Goal: Transaction & Acquisition: Purchase product/service

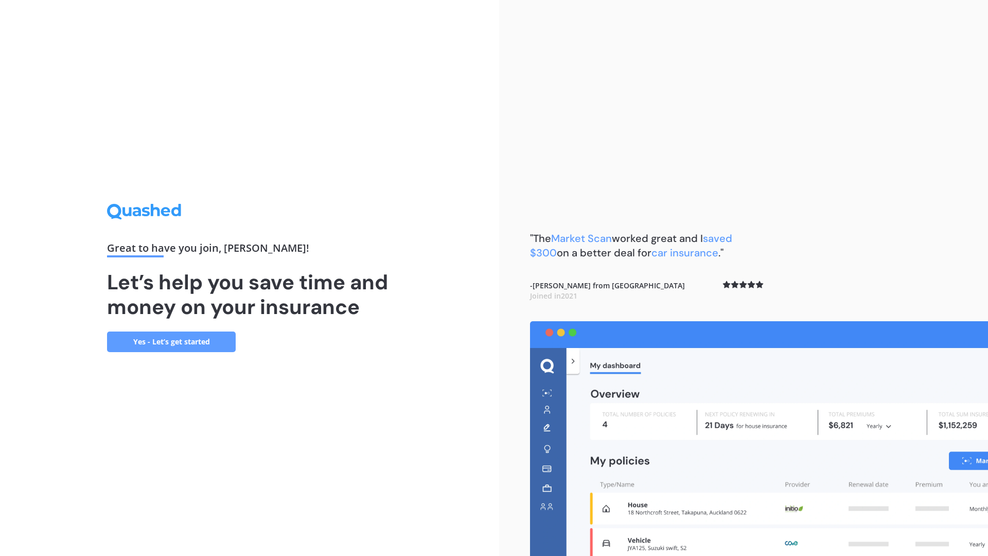
click at [201, 339] on link "Yes - Let’s get started" at bounding box center [171, 342] width 129 height 21
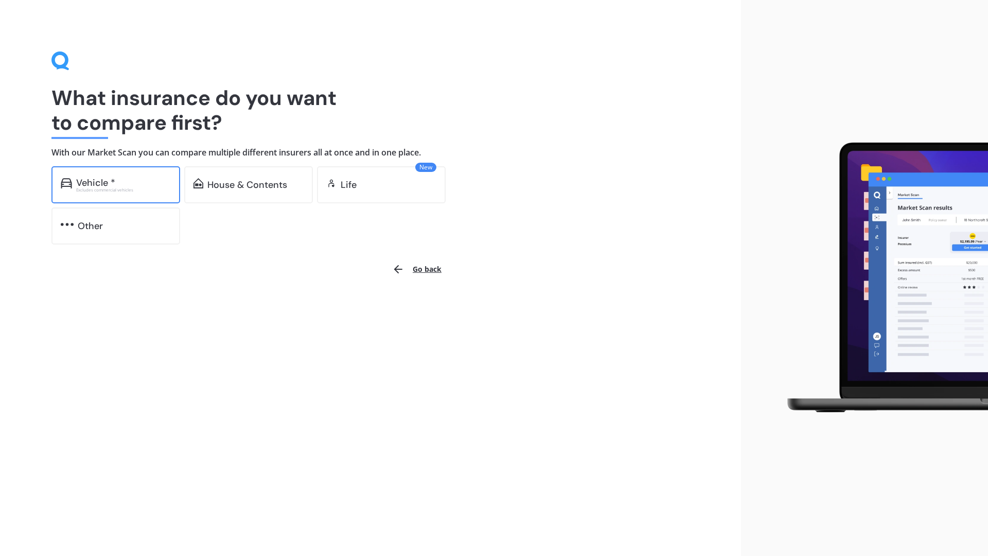
click at [119, 187] on div "Vehicle * Excludes commercial vehicles" at bounding box center [123, 185] width 95 height 14
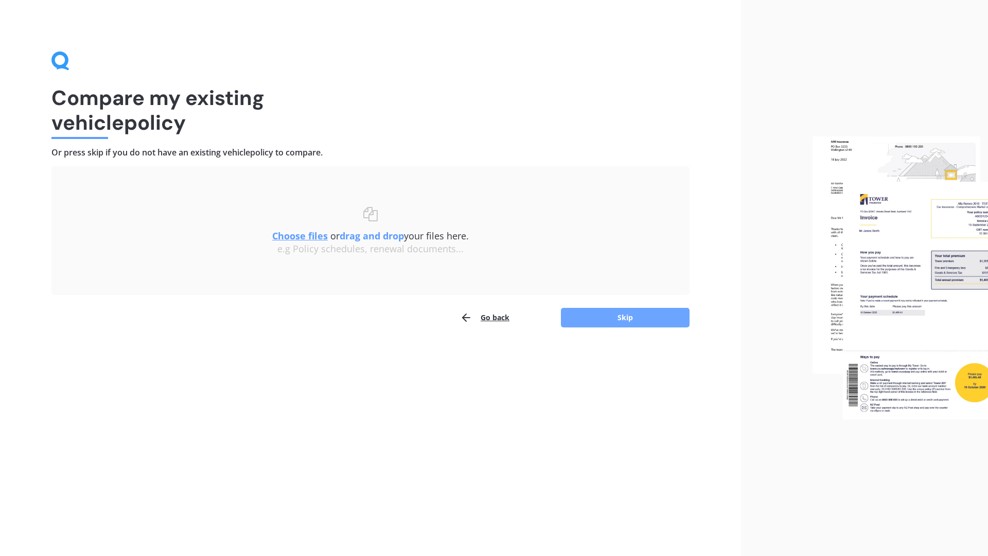
click at [622, 316] on button "Skip" at bounding box center [625, 318] width 129 height 20
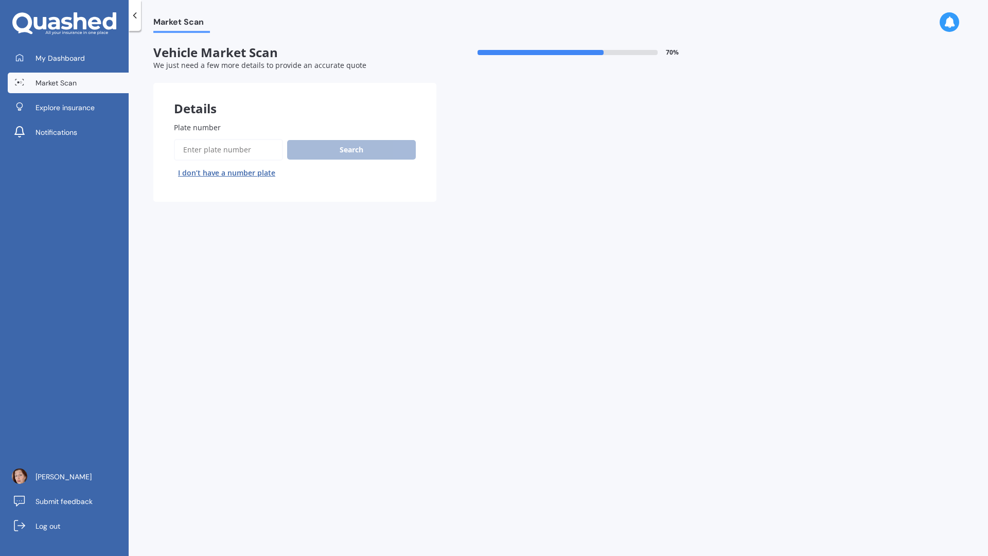
click at [234, 149] on input "Plate number" at bounding box center [228, 150] width 109 height 22
type input "GCR443"
click at [338, 142] on button "Search" at bounding box center [351, 150] width 129 height 20
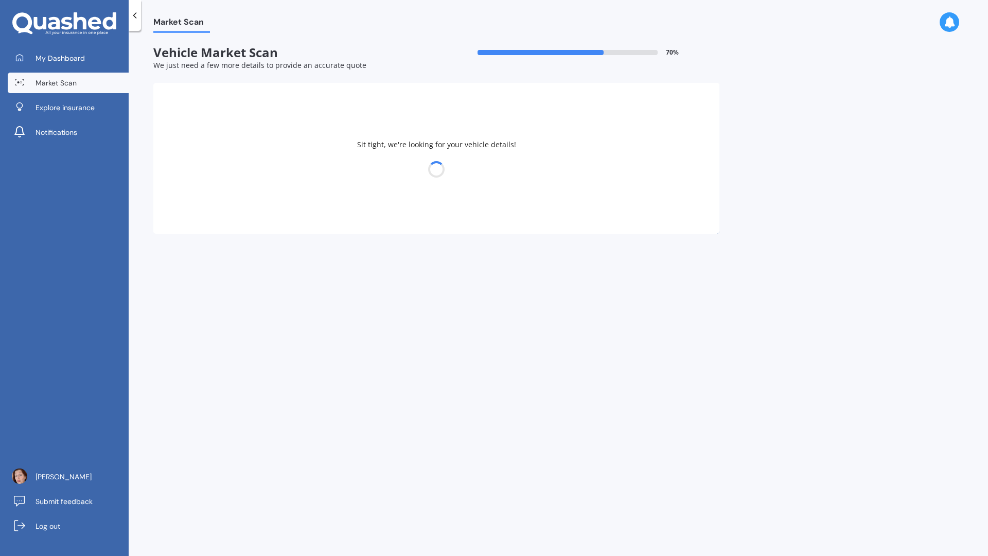
select select "HOLDEN"
select select "COMMODORE"
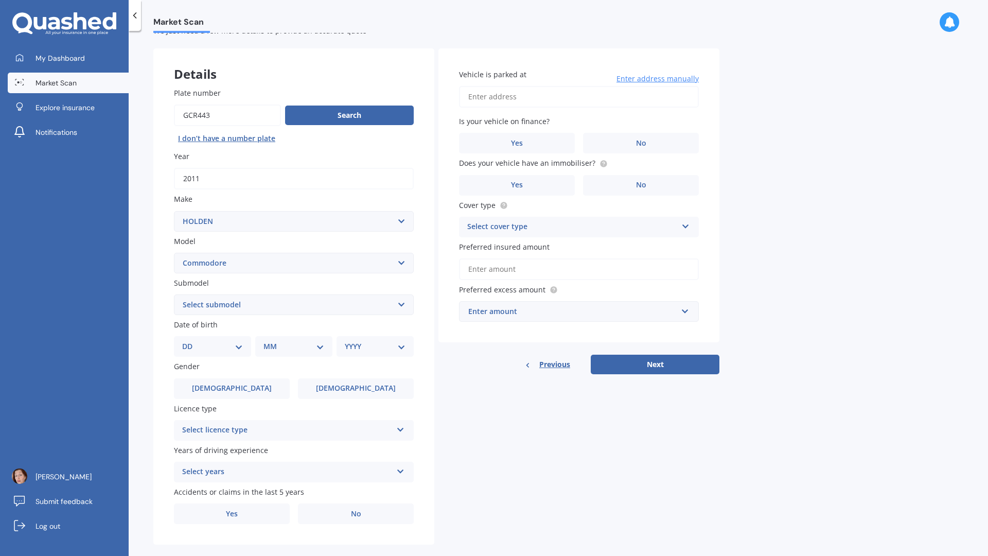
scroll to position [50, 0]
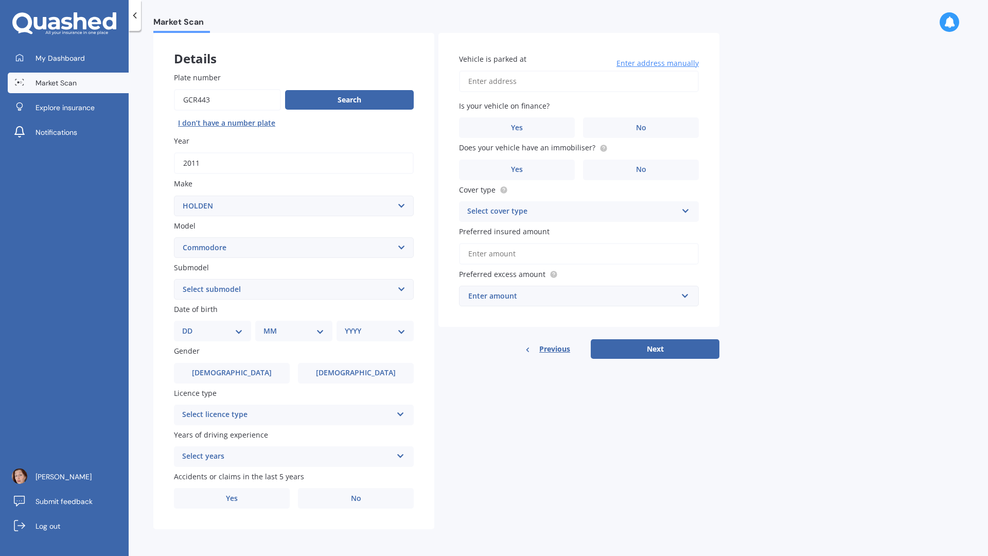
click at [237, 333] on select "DD 01 02 03 04 05 06 07 08 09 10 11 12 13 14 15 16 17 18 19 20 21 22 23 24 25 2…" at bounding box center [212, 330] width 61 height 11
select select "05"
click at [190, 325] on select "DD 01 02 03 04 05 06 07 08 09 10 11 12 13 14 15 16 17 18 19 20 21 22 23 24 25 2…" at bounding box center [212, 330] width 61 height 11
click at [319, 334] on select "MM 01 02 03 04 05 06 07 08 09 10 11 12" at bounding box center [296, 330] width 57 height 11
select select "05"
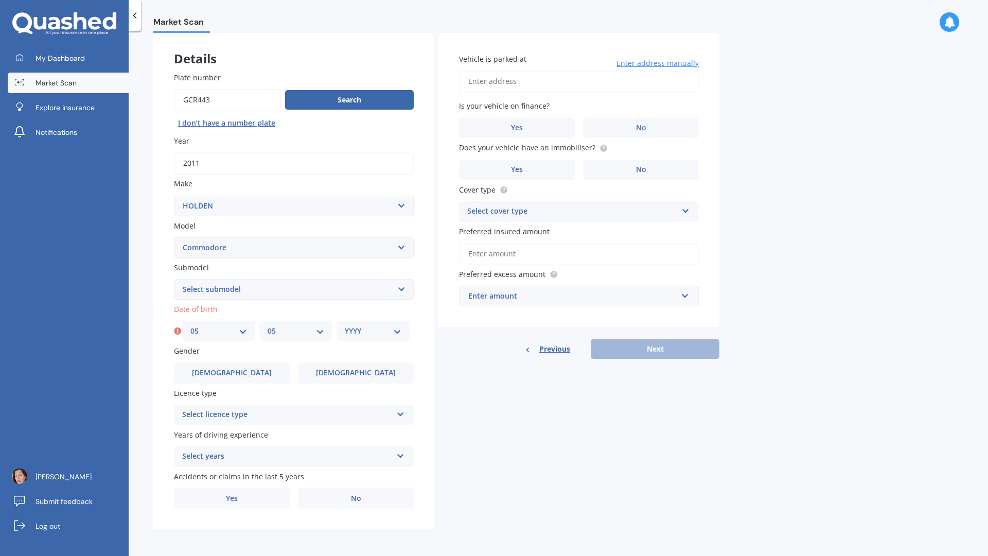
click at [268, 325] on select "MM 01 02 03 04 05 06 07 08 09 10 11 12" at bounding box center [296, 330] width 57 height 11
click at [396, 333] on select "YYYY 2025 2024 2023 2022 2021 2020 2019 2018 2017 2016 2015 2014 2013 2012 2011…" at bounding box center [373, 330] width 57 height 11
select select "1959"
click at [345, 325] on select "YYYY 2025 2024 2023 2022 2021 2020 2019 2018 2017 2016 2015 2014 2013 2012 2011…" at bounding box center [373, 330] width 57 height 11
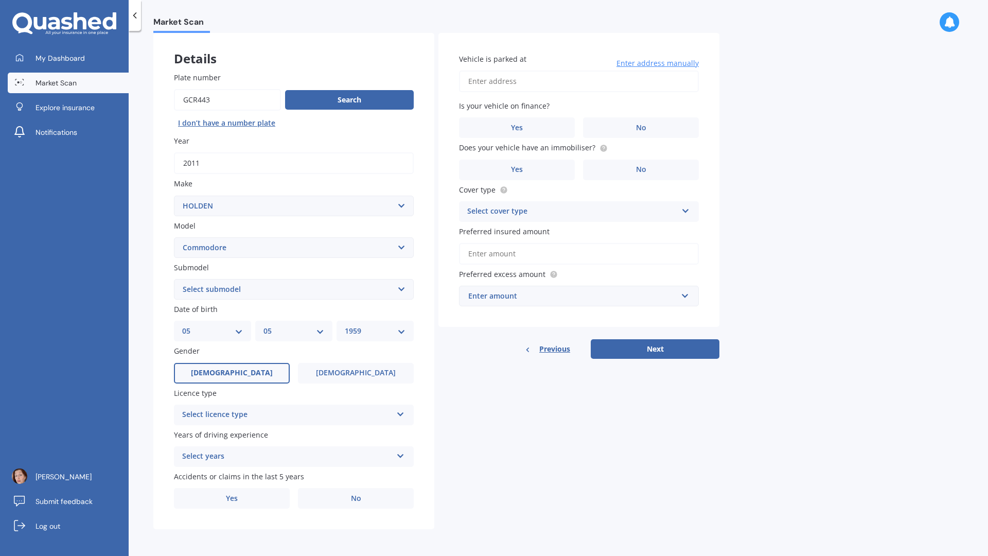
click at [250, 377] on label "[DEMOGRAPHIC_DATA]" at bounding box center [232, 373] width 116 height 21
click at [0, 0] on input "[DEMOGRAPHIC_DATA]" at bounding box center [0, 0] width 0 height 0
click at [397, 413] on icon at bounding box center [400, 412] width 9 height 7
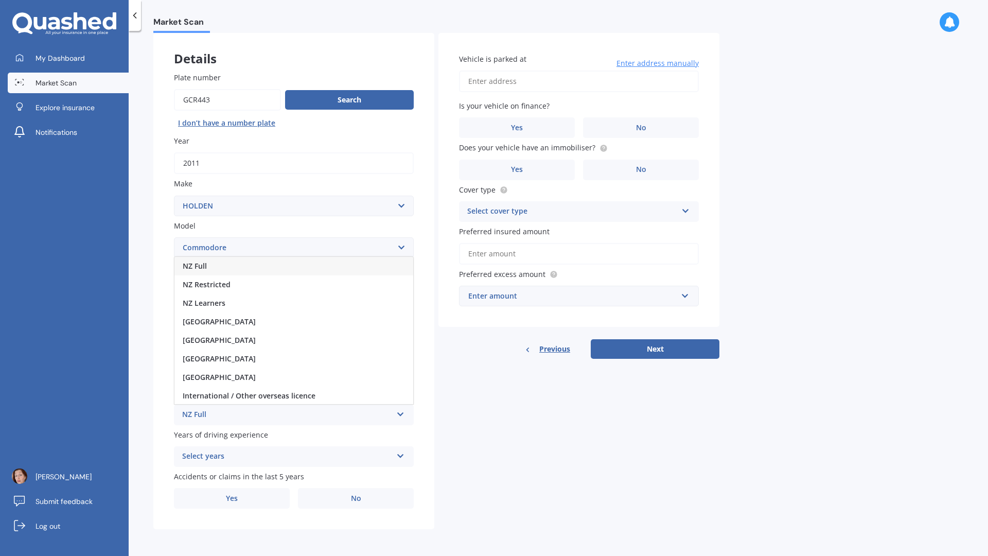
click at [197, 259] on div "NZ Full" at bounding box center [294, 266] width 239 height 19
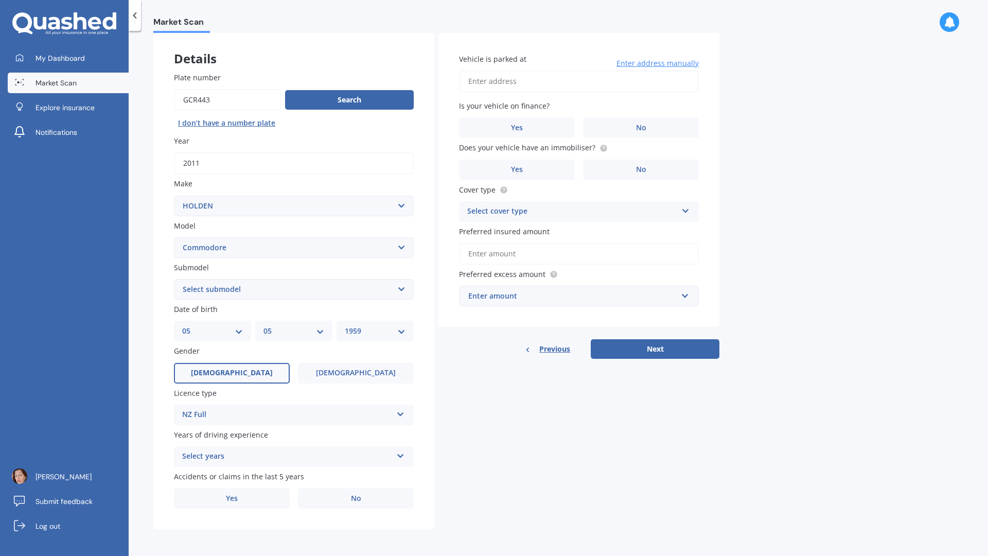
click at [396, 457] on div "Select years 5 or more years 4 years 3 years 2 years 1 year" at bounding box center [294, 456] width 240 height 21
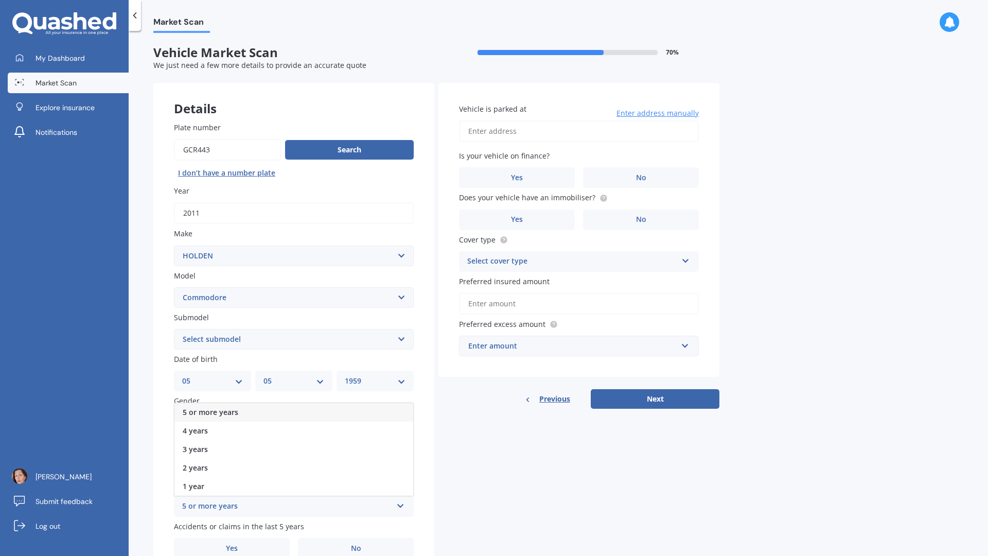
click at [233, 412] on span "5 or more years" at bounding box center [211, 412] width 56 height 10
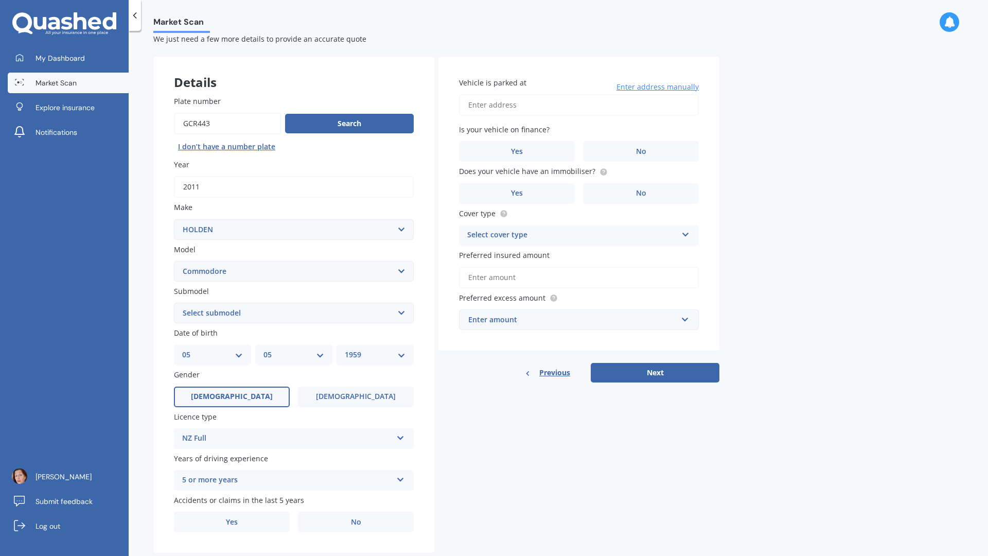
scroll to position [50, 0]
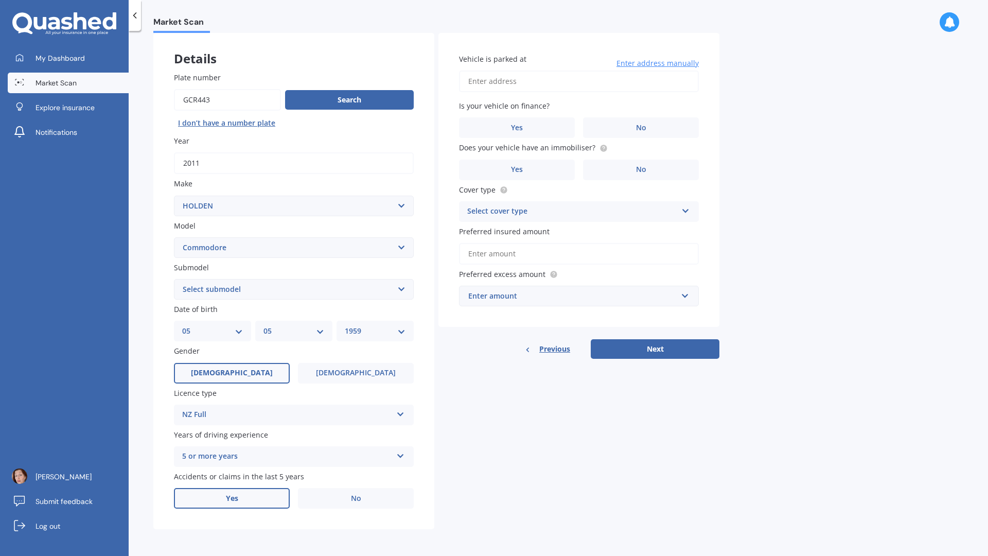
click at [249, 499] on label "Yes" at bounding box center [232, 498] width 116 height 21
click at [0, 0] on input "Yes" at bounding box center [0, 0] width 0 height 0
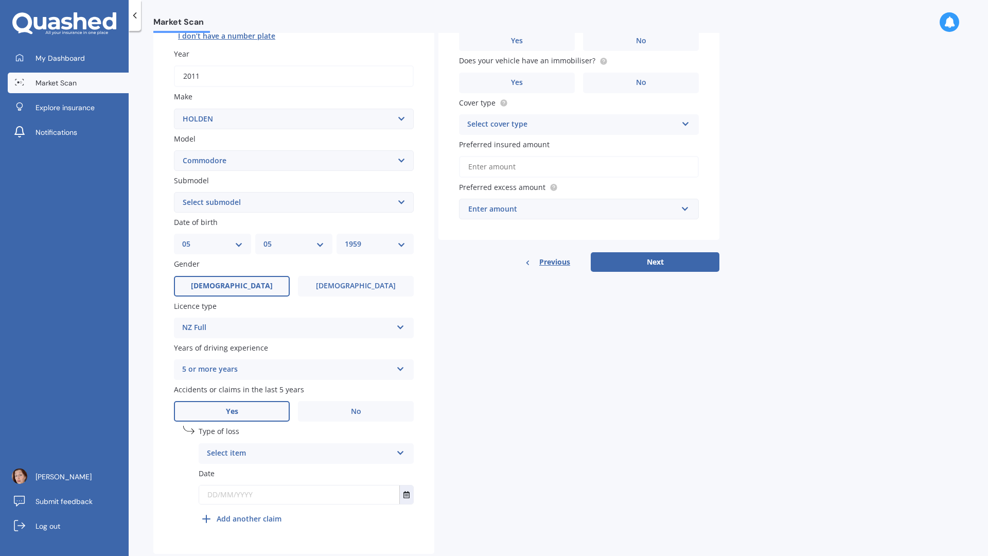
scroll to position [162, 0]
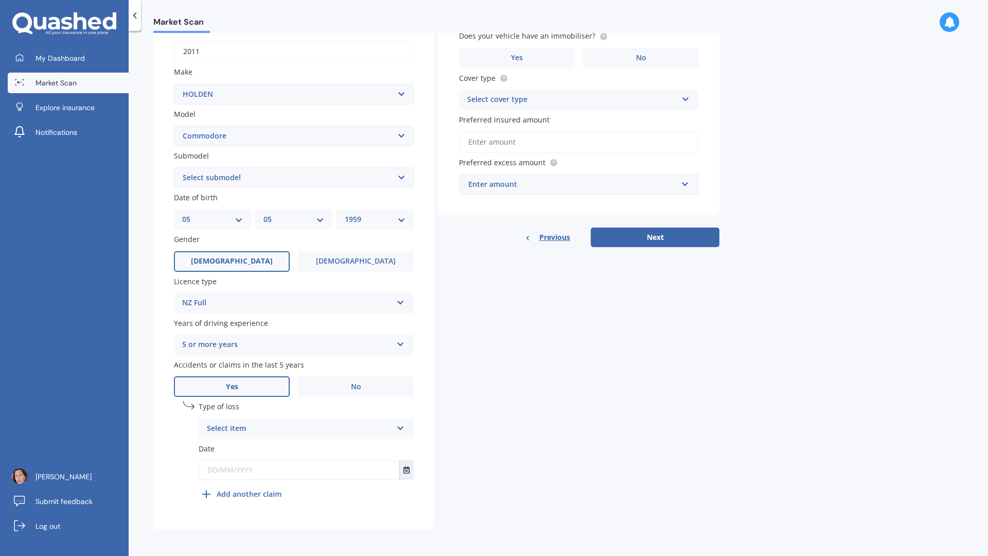
click at [405, 429] on div "Select item At fault accident Not at fault accident" at bounding box center [306, 429] width 215 height 21
click at [280, 467] on div "Not at fault accident" at bounding box center [306, 467] width 214 height 19
click at [249, 471] on input "text" at bounding box center [299, 470] width 200 height 19
click at [250, 471] on input "text" at bounding box center [299, 470] width 200 height 19
click at [260, 467] on input "text" at bounding box center [299, 470] width 200 height 19
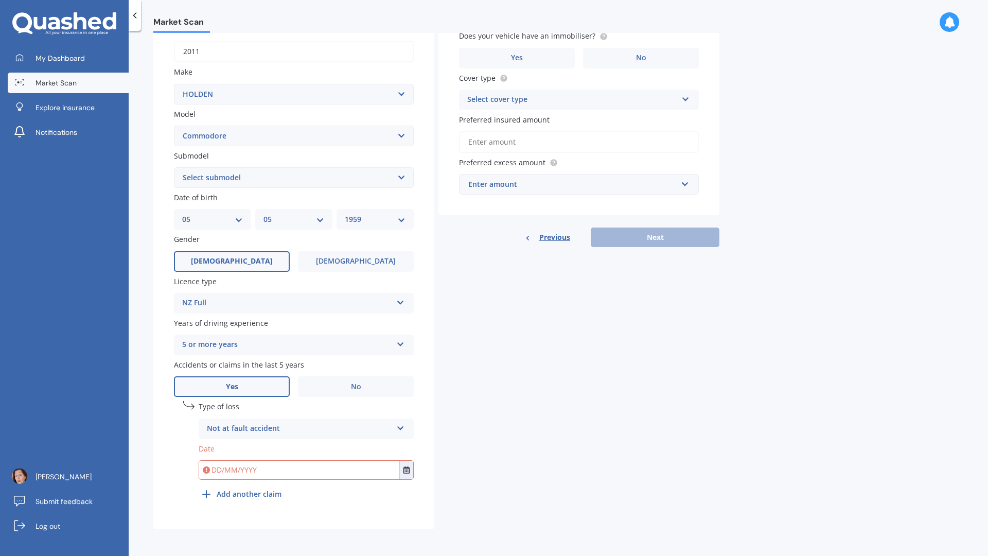
click at [240, 472] on input "text" at bounding box center [299, 470] width 200 height 19
click at [241, 471] on input "text" at bounding box center [299, 470] width 200 height 19
click at [240, 469] on input "text" at bounding box center [299, 470] width 200 height 19
click at [404, 469] on icon "Select date" at bounding box center [407, 469] width 6 height 7
click at [290, 349] on button "Navigate back" at bounding box center [285, 343] width 13 height 19
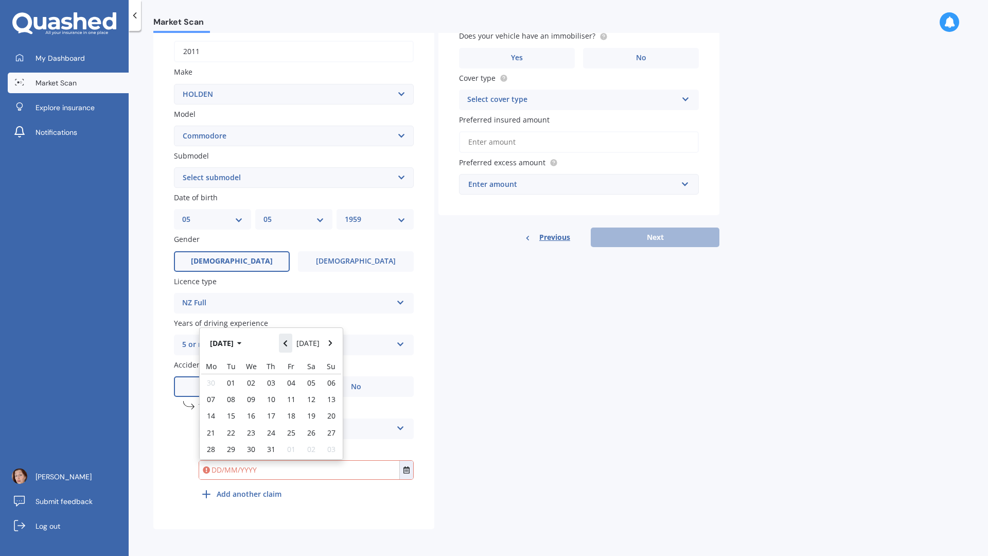
click at [290, 349] on button "Navigate back" at bounding box center [285, 343] width 13 height 19
click at [290, 349] on button "Navigate back" at bounding box center [285, 340] width 13 height 19
click at [290, 349] on button "Navigate back" at bounding box center [285, 343] width 13 height 19
click at [290, 349] on button "Navigate back" at bounding box center [285, 340] width 13 height 19
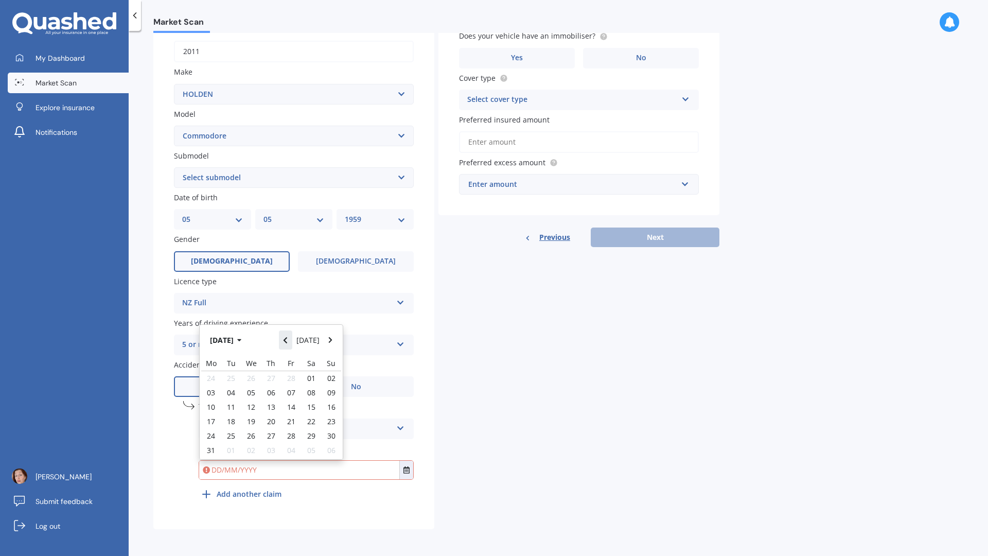
click at [290, 349] on button "Navigate back" at bounding box center [285, 340] width 13 height 19
click at [290, 349] on button "Navigate back" at bounding box center [285, 343] width 13 height 19
click at [290, 349] on button "Navigate back" at bounding box center [285, 340] width 13 height 19
click at [290, 349] on button "Navigate back" at bounding box center [285, 343] width 13 height 19
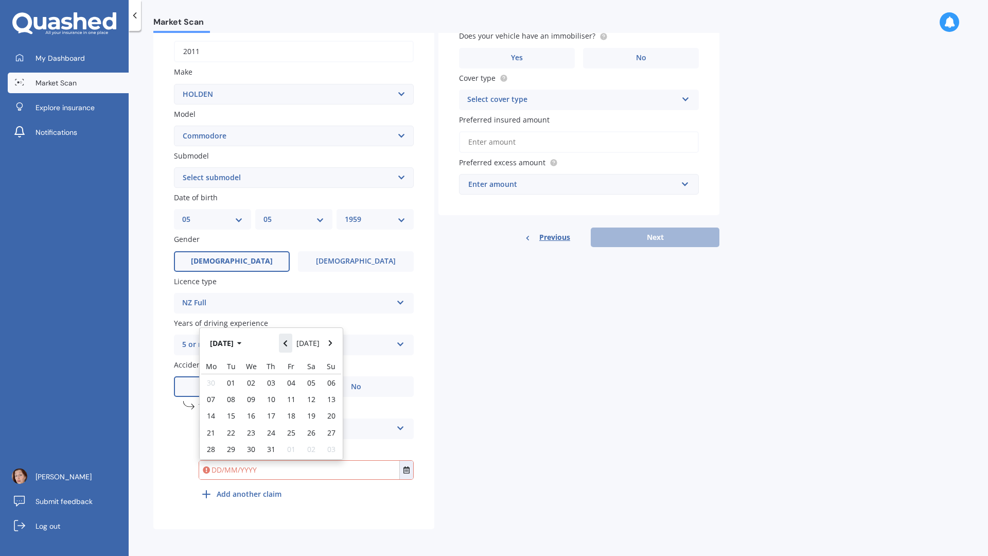
click at [290, 349] on button "Navigate back" at bounding box center [285, 343] width 13 height 19
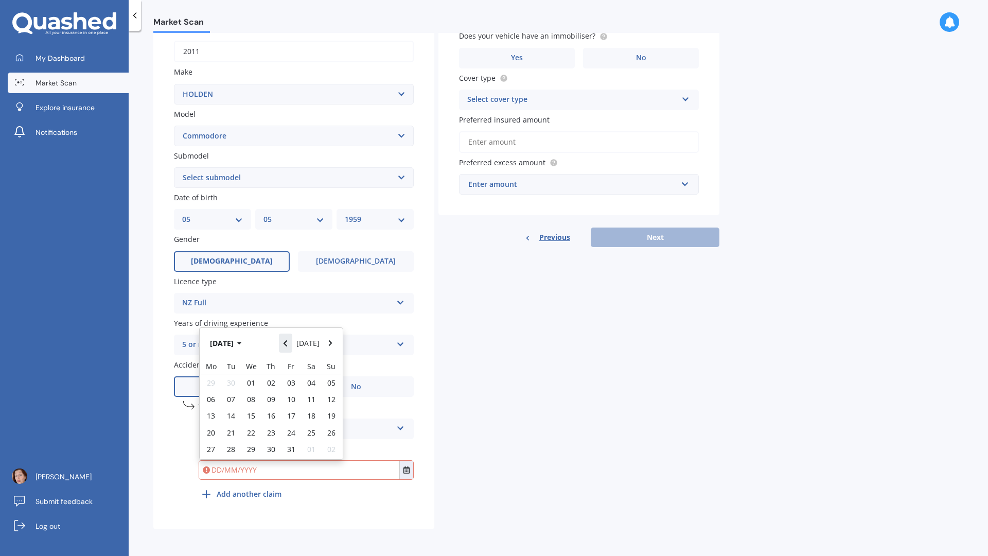
click at [290, 349] on button "Navigate back" at bounding box center [285, 343] width 13 height 19
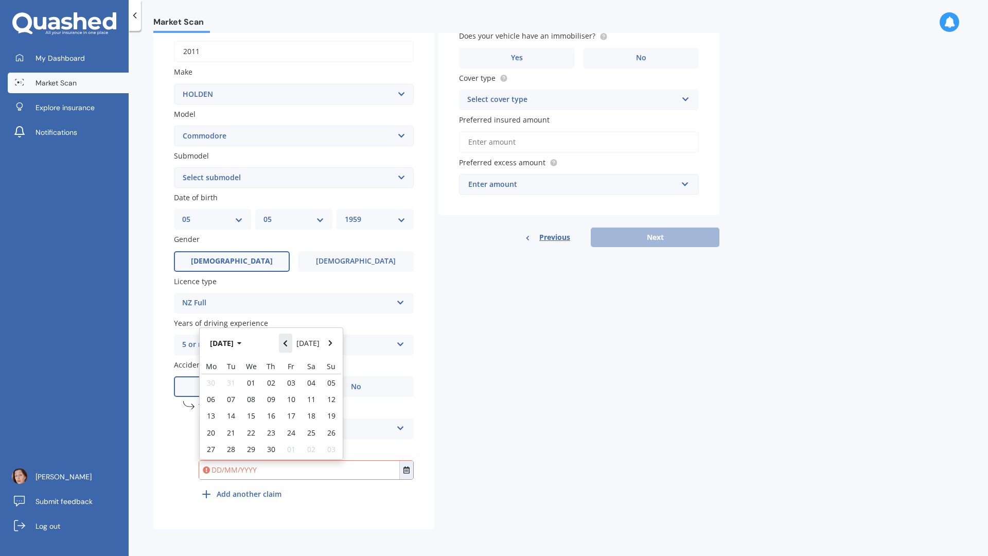
click at [290, 349] on button "Navigate back" at bounding box center [285, 343] width 13 height 19
click at [290, 349] on button "Navigate back" at bounding box center [285, 340] width 13 height 19
click at [290, 349] on button "Navigate back" at bounding box center [285, 343] width 13 height 19
click at [290, 349] on button "Navigate back" at bounding box center [285, 340] width 13 height 19
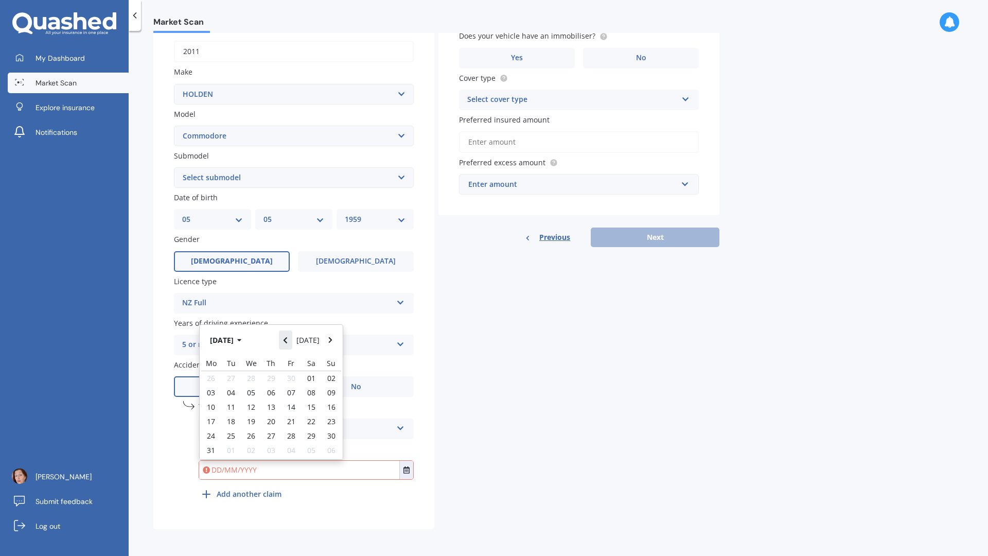
click at [290, 349] on button "Navigate back" at bounding box center [285, 340] width 13 height 19
click at [290, 349] on button "Navigate back" at bounding box center [285, 343] width 13 height 19
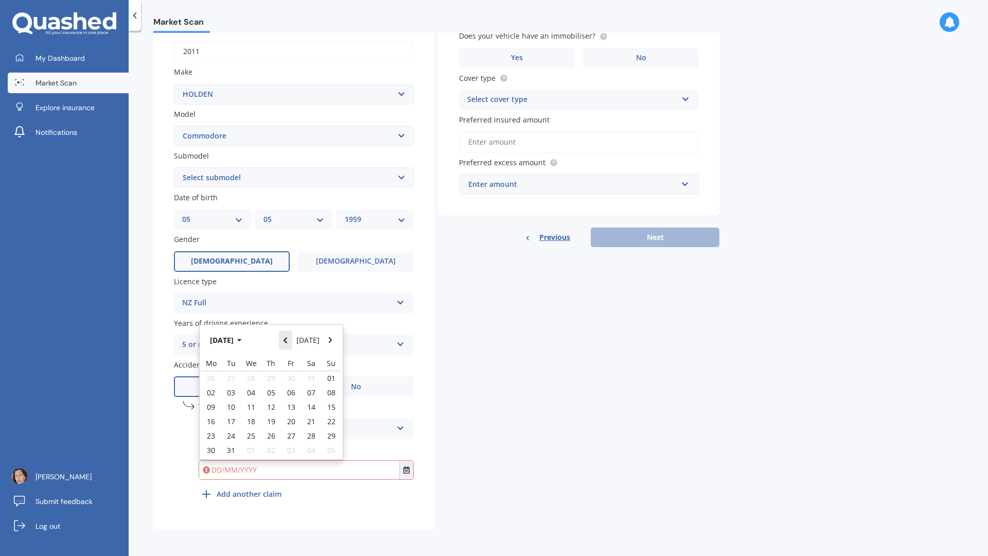
click at [290, 349] on button "Navigate back" at bounding box center [285, 340] width 13 height 19
click at [290, 349] on button "Navigate back" at bounding box center [285, 343] width 13 height 19
click at [212, 396] on span "03" at bounding box center [211, 393] width 8 height 10
type input "[DATE]"
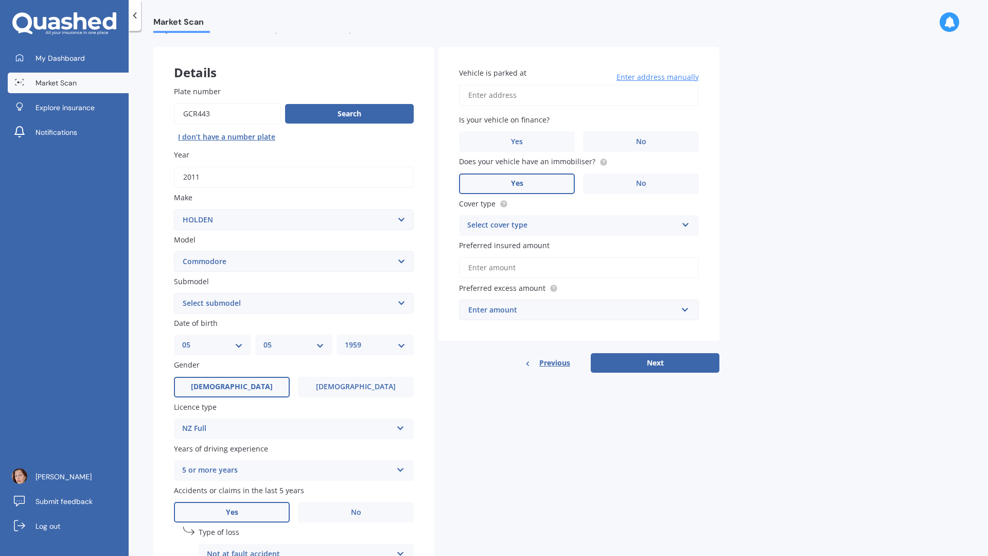
scroll to position [0, 0]
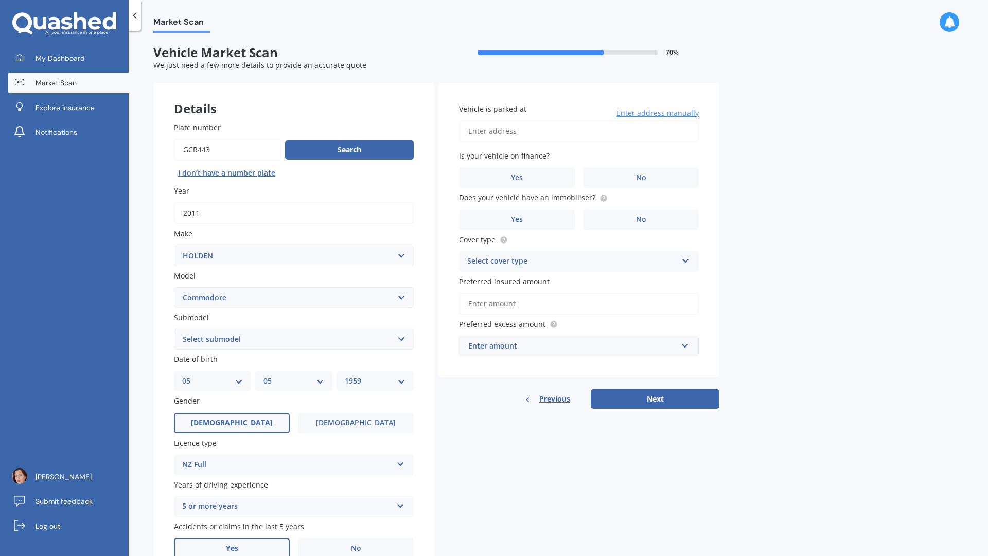
click at [517, 133] on input "Vehicle is parked at" at bounding box center [579, 131] width 240 height 22
type input "[STREET_ADDRESS]"
click at [629, 185] on label "No" at bounding box center [641, 177] width 116 height 21
click at [0, 0] on input "No" at bounding box center [0, 0] width 0 height 0
click at [515, 219] on span "Yes" at bounding box center [517, 219] width 12 height 9
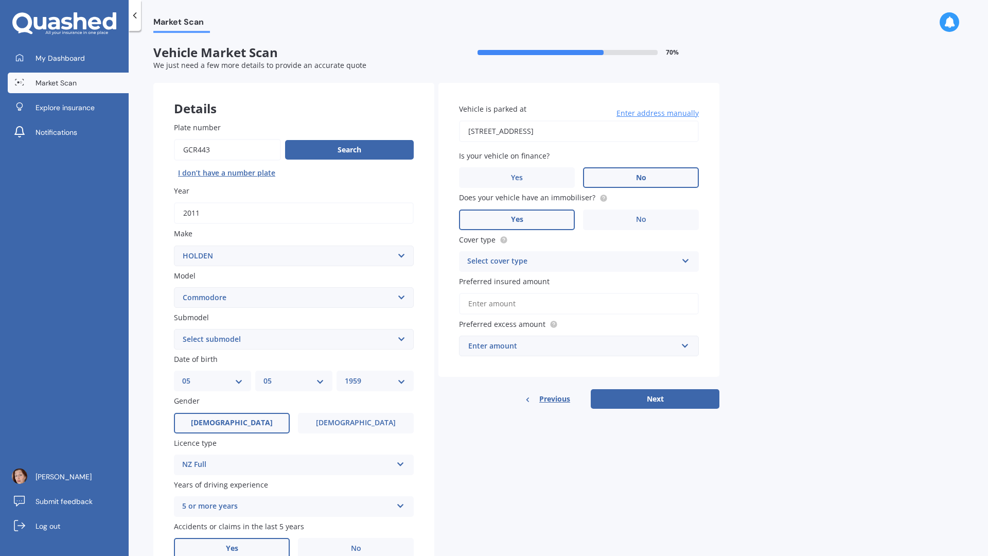
click at [0, 0] on input "Yes" at bounding box center [0, 0] width 0 height 0
drag, startPoint x: 684, startPoint y: 259, endPoint x: 678, endPoint y: 259, distance: 5.7
click at [683, 259] on icon at bounding box center [686, 258] width 9 height 7
click at [513, 283] on span "Comprehensive" at bounding box center [495, 281] width 55 height 10
click at [495, 302] on input "Preferred insured amount" at bounding box center [579, 304] width 240 height 22
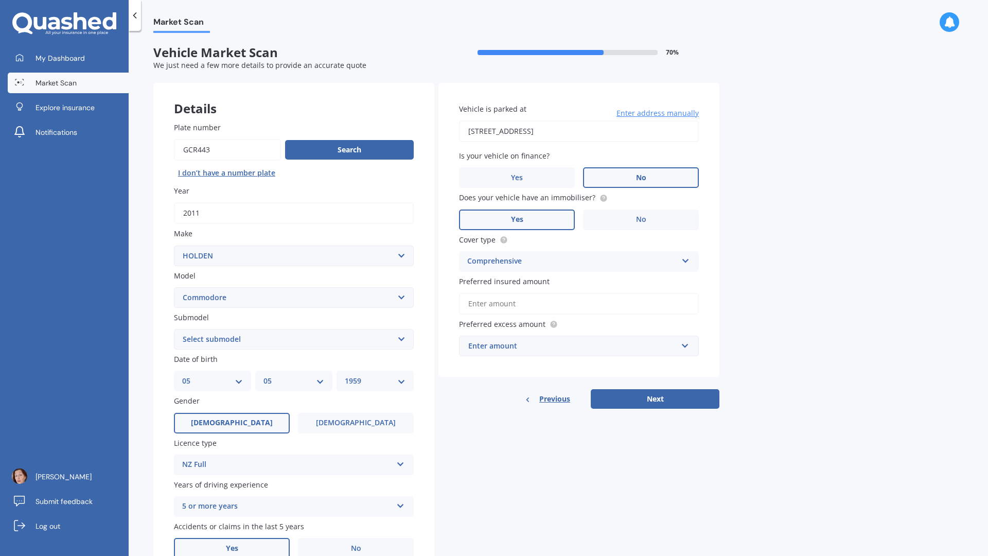
click at [482, 303] on input "Preferred insured amount" at bounding box center [579, 304] width 240 height 22
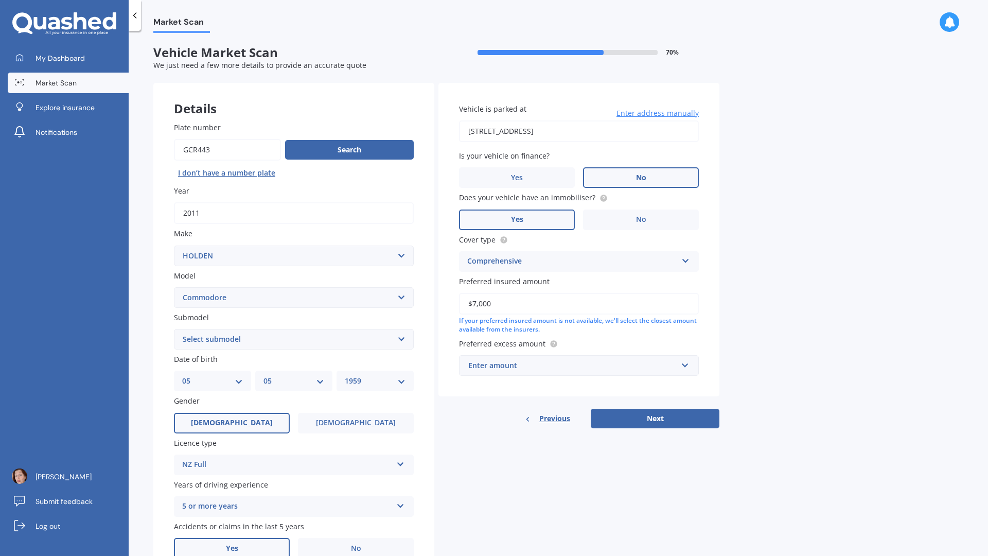
type input "$7,000"
click at [684, 366] on input "text" at bounding box center [575, 366] width 231 height 20
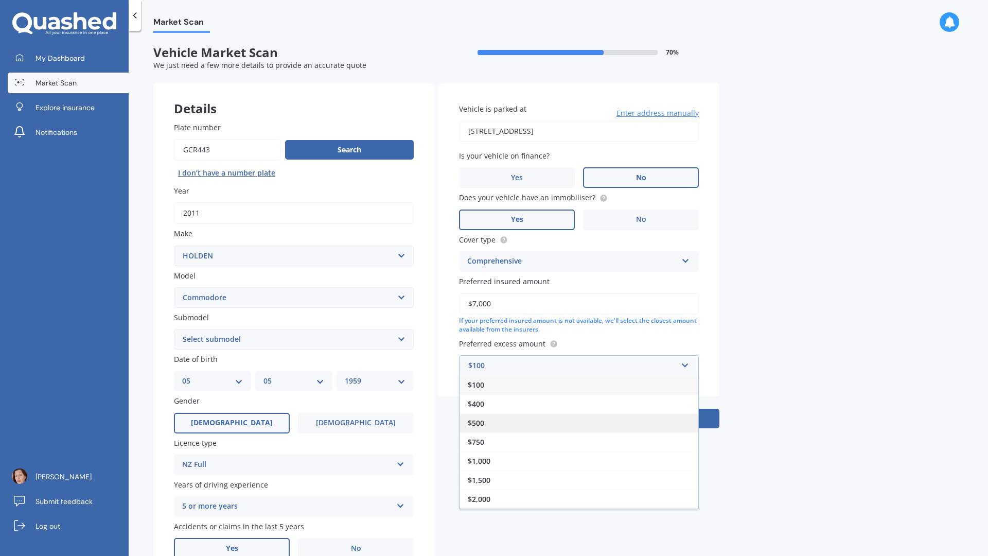
click at [518, 423] on div "$500" at bounding box center [579, 422] width 239 height 19
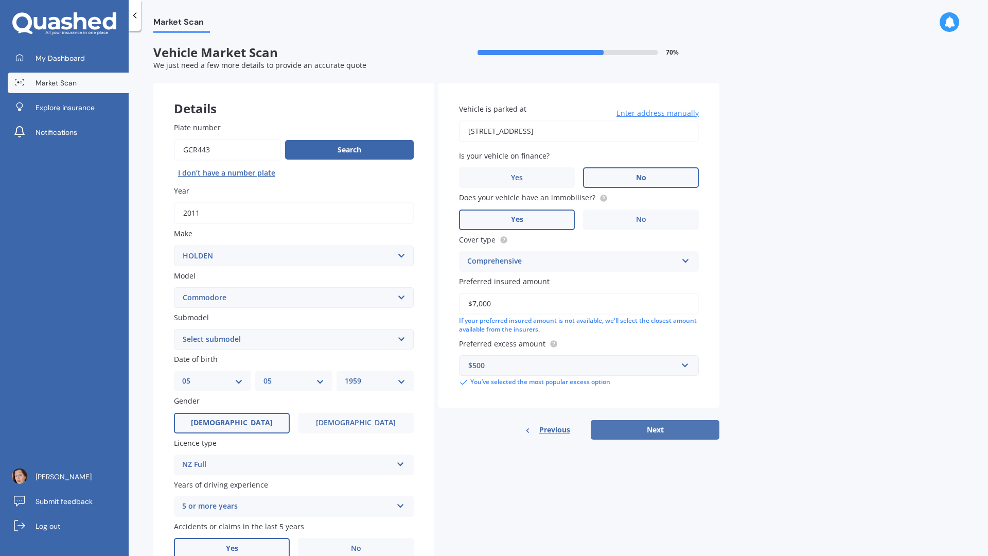
click at [682, 430] on button "Next" at bounding box center [655, 430] width 129 height 20
click at [195, 336] on select "Select submodel 4 Cyl 2.0 Litre 50th Anniversary V6 6 Cyl 3.8 Litre Acclaim V6 …" at bounding box center [294, 339] width 240 height 21
select select "OMEGA 3.0 V6"
click at [174, 329] on select "Select submodel 4 Cyl 2.0 Litre 50th Anniversary V6 6 Cyl 3.8 Litre Acclaim V6 …" at bounding box center [294, 339] width 240 height 21
click at [676, 427] on button "Next" at bounding box center [655, 430] width 129 height 20
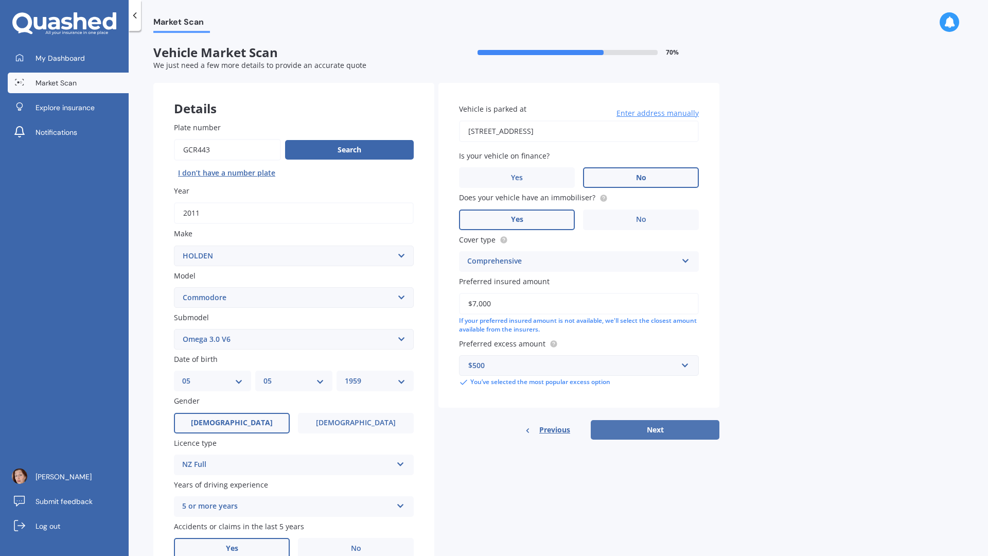
select select "05"
select select "1959"
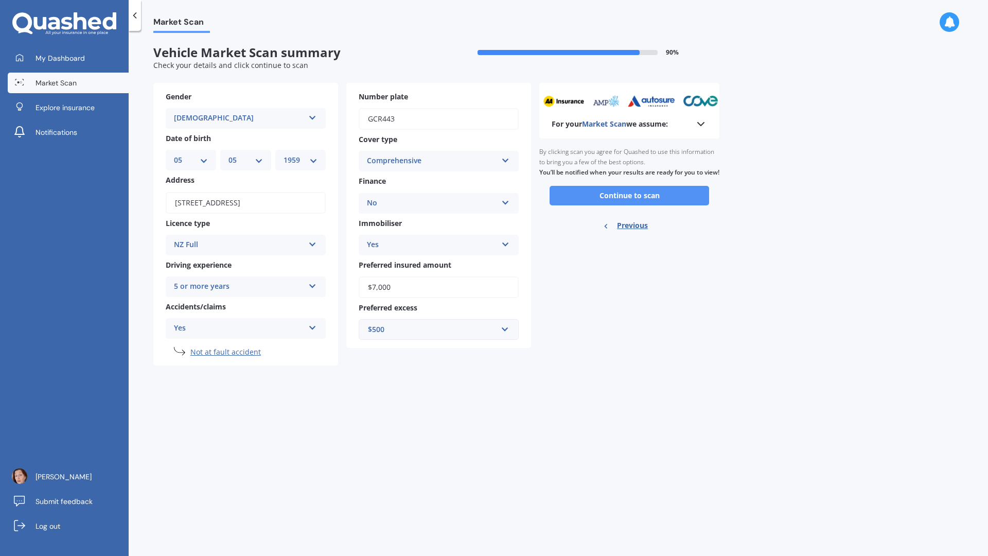
click at [664, 204] on button "Continue to scan" at bounding box center [630, 196] width 160 height 20
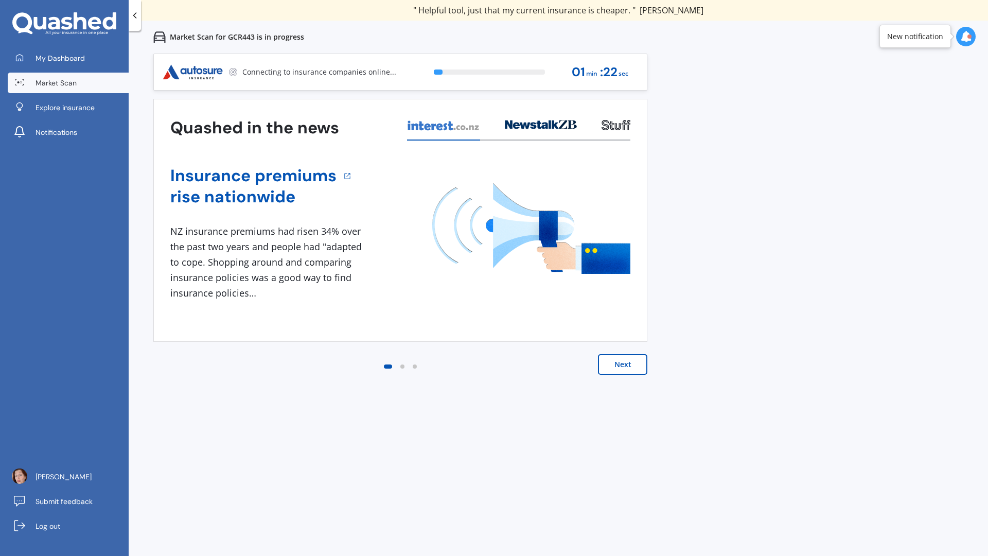
click at [630, 362] on button "Next" at bounding box center [622, 364] width 49 height 21
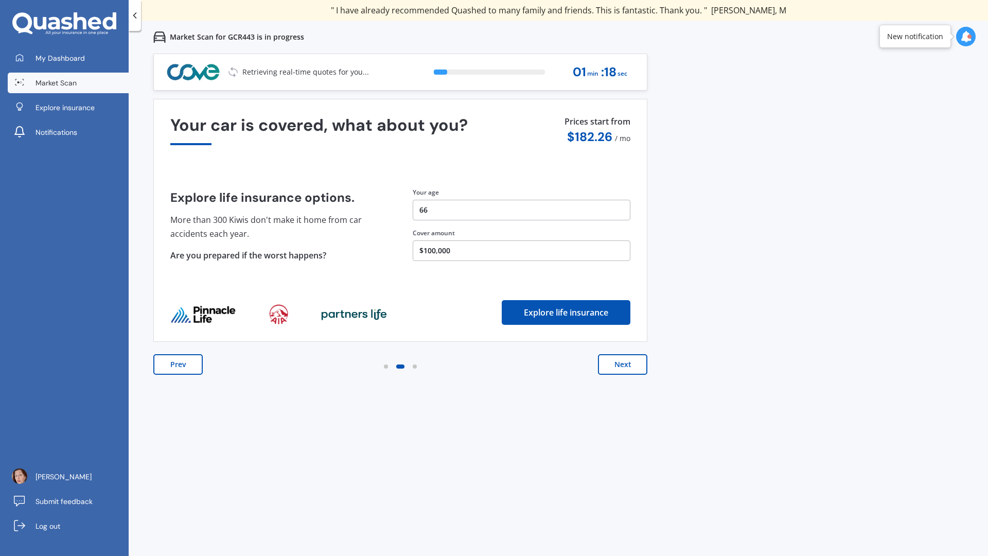
click at [619, 368] on button "Next" at bounding box center [622, 364] width 49 height 21
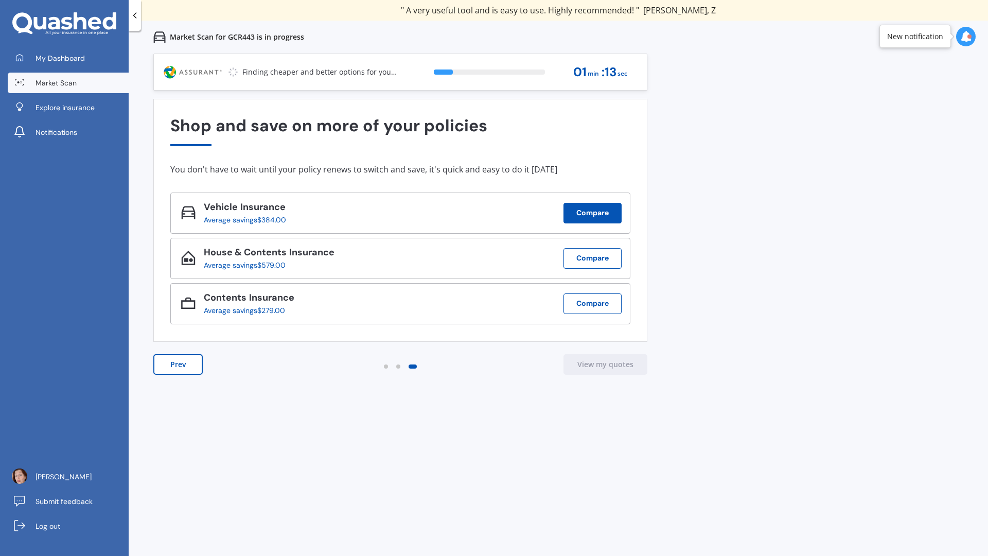
click at [597, 216] on button "Compare" at bounding box center [593, 213] width 58 height 21
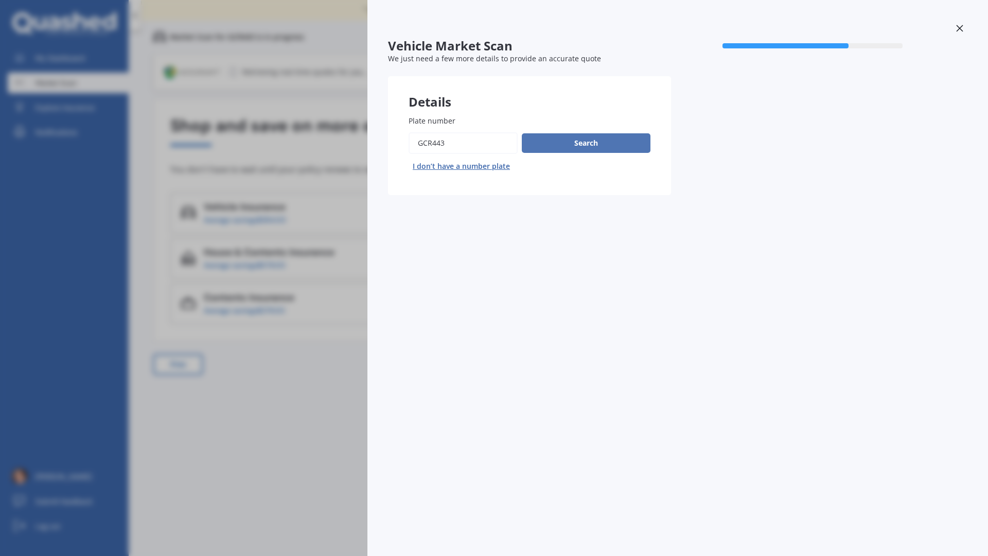
click at [588, 144] on button "Search" at bounding box center [586, 143] width 129 height 20
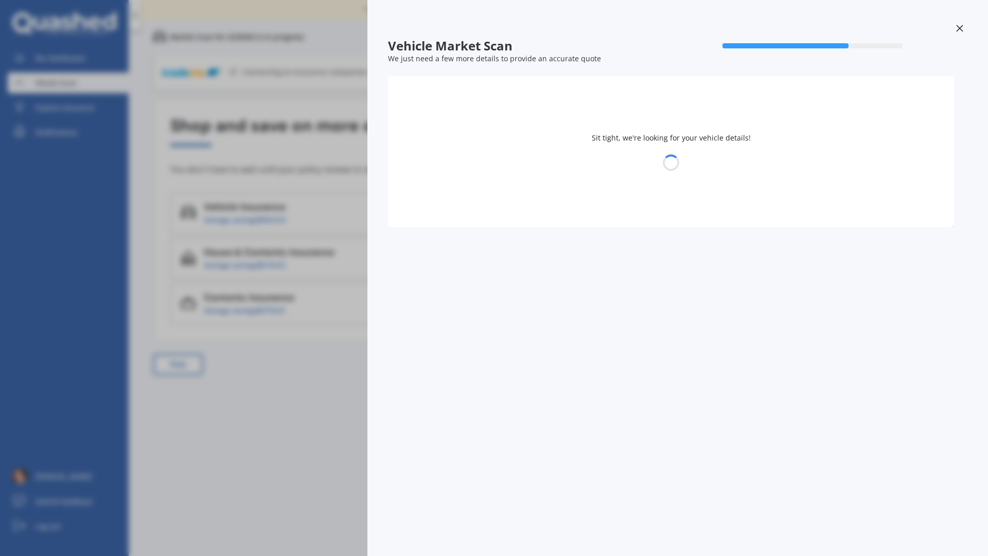
select select "HOLDEN"
select select "COMMODORE"
select select "05"
select select "1959"
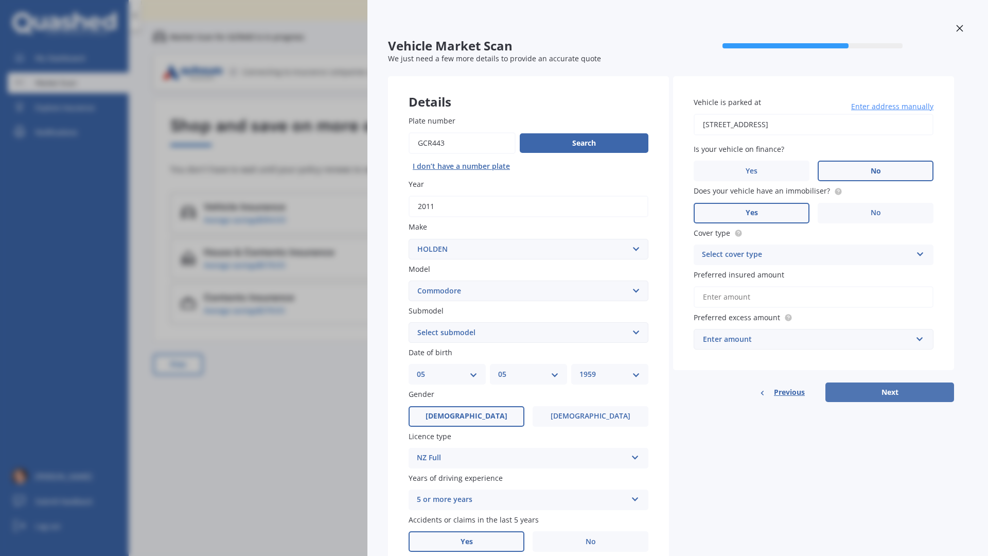
click at [878, 388] on button "Next" at bounding box center [890, 393] width 129 height 20
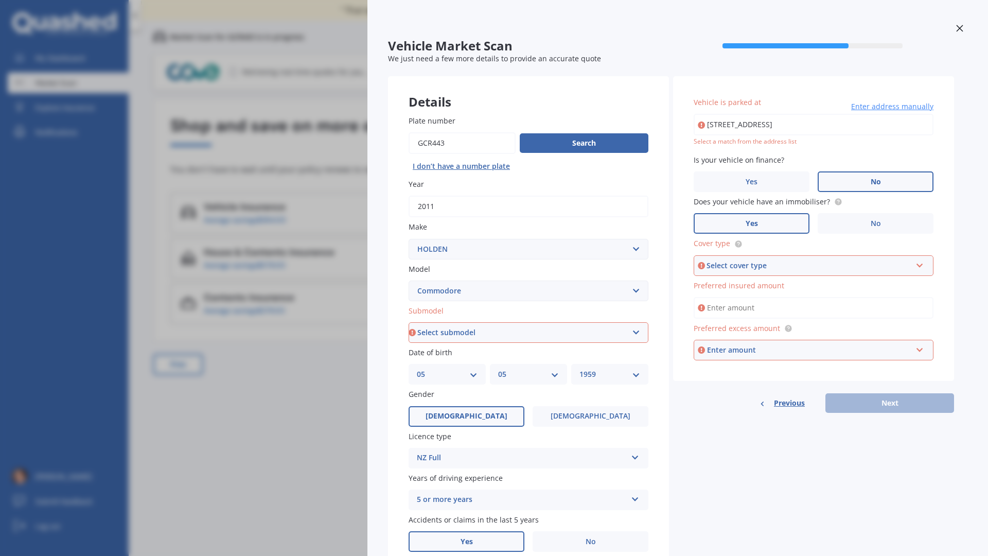
click at [866, 125] on input "[STREET_ADDRESS]" at bounding box center [814, 125] width 240 height 22
type input "[STREET_ADDRESS]"
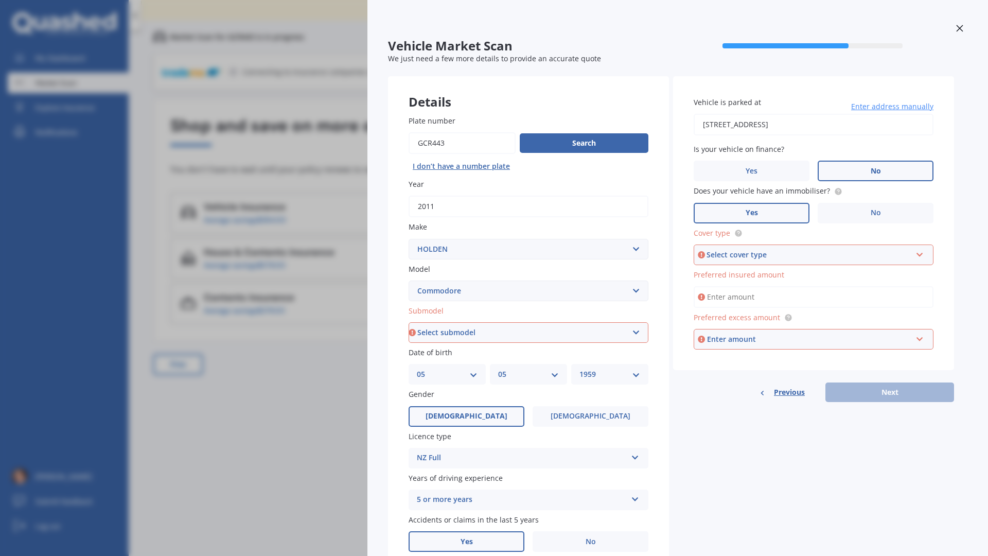
click at [915, 254] on div "Select cover type Comprehensive Third Party, Fire & Theft Third Party" at bounding box center [814, 255] width 240 height 21
click at [761, 273] on div "Comprehensive" at bounding box center [814, 274] width 238 height 19
click at [715, 299] on input "Preferred insured amount" at bounding box center [814, 297] width 240 height 22
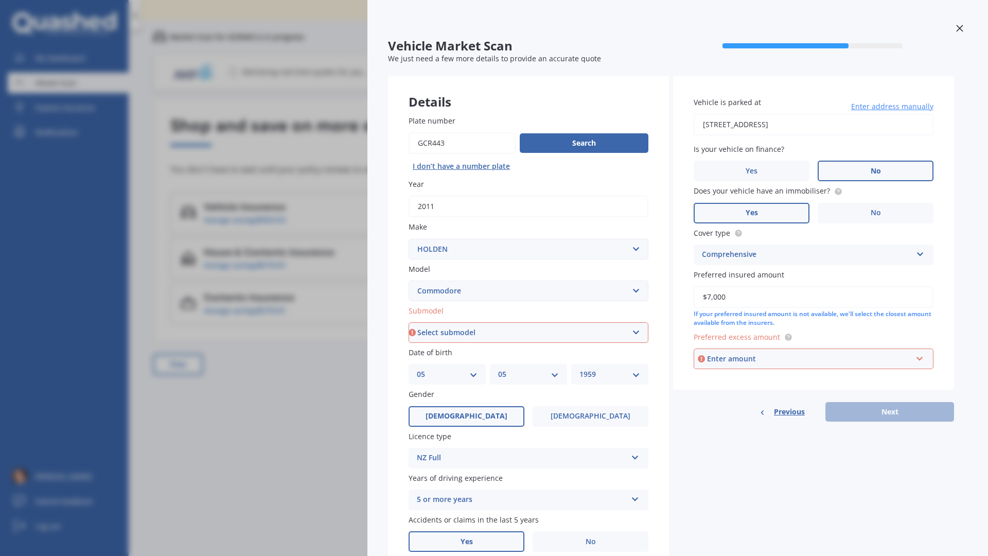
type input "$7,000"
click at [919, 358] on input "text" at bounding box center [810, 359] width 231 height 20
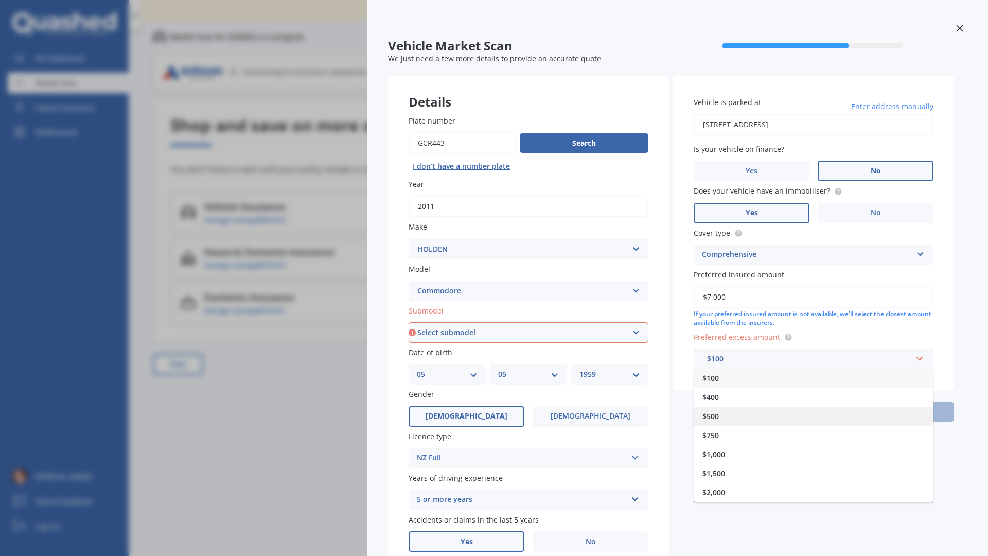
click at [777, 416] on div "$500" at bounding box center [813, 416] width 239 height 19
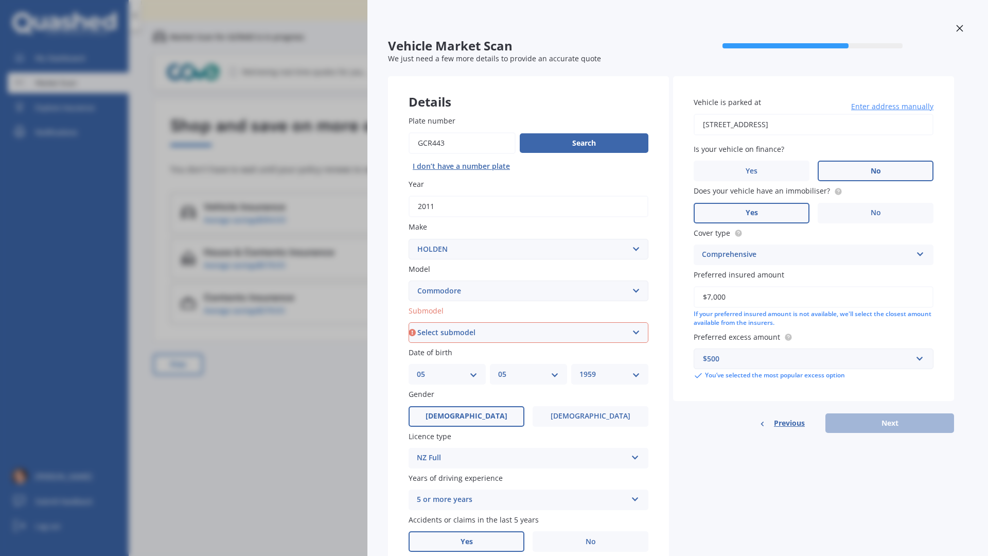
click at [637, 333] on select "Select submodel 4 Cyl 2.0 Litre 50th Anniversary V6 6 Cyl 3.8 Litre Acclaim V6 …" at bounding box center [529, 332] width 240 height 21
select select "OMEGA 3.0 V6"
click at [409, 322] on select "Select submodel 4 Cyl 2.0 Litre 50th Anniversary V6 6 Cyl 3.8 Litre Acclaim V6 …" at bounding box center [529, 332] width 240 height 21
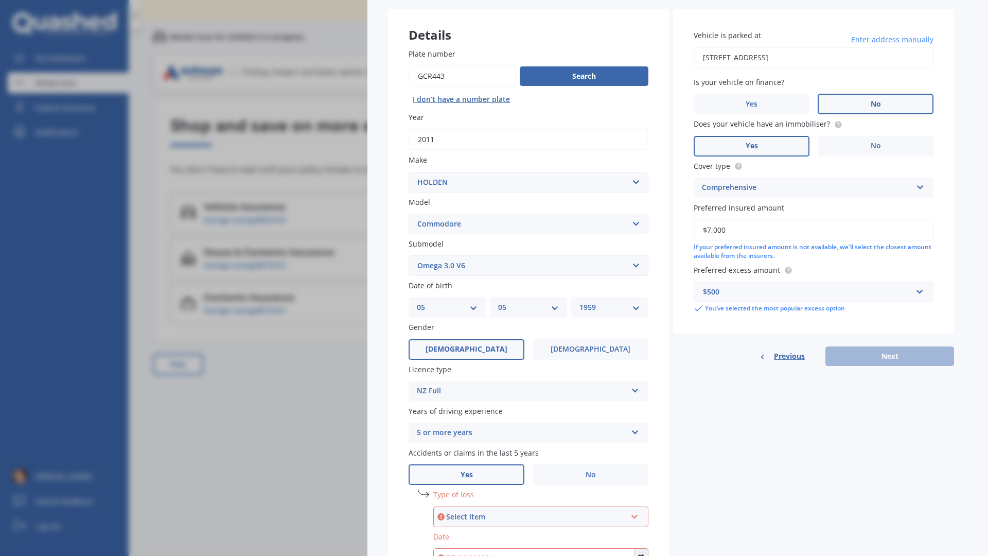
scroll to position [157, 0]
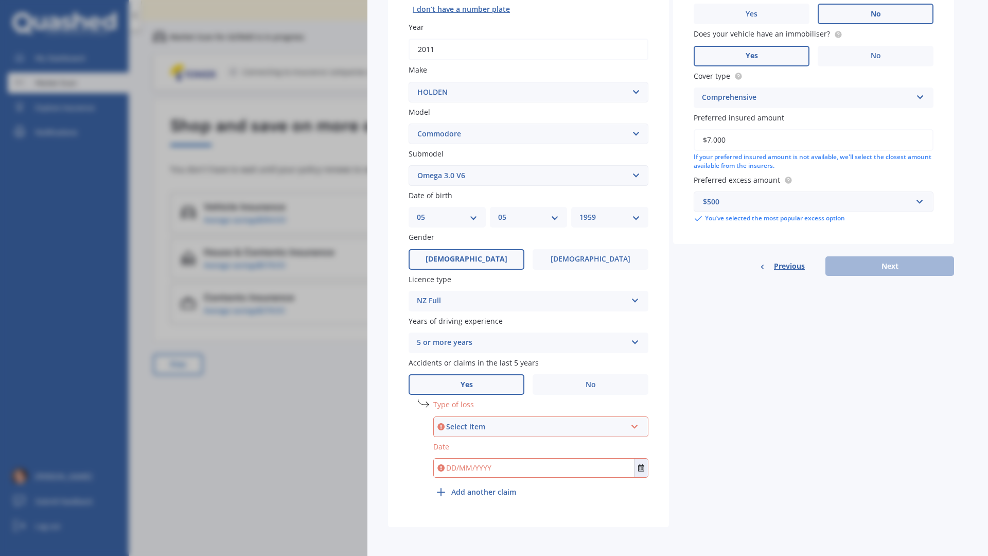
click at [632, 428] on icon at bounding box center [635, 424] width 9 height 7
click at [478, 466] on span "Not at fault accident" at bounding box center [479, 465] width 73 height 10
click at [455, 468] on input "text" at bounding box center [534, 468] width 200 height 19
type input "[DATE]"
click at [732, 500] on div "Details Plate number Search I don’t have a number plate Year [DATE] Make Select…" at bounding box center [671, 223] width 566 height 608
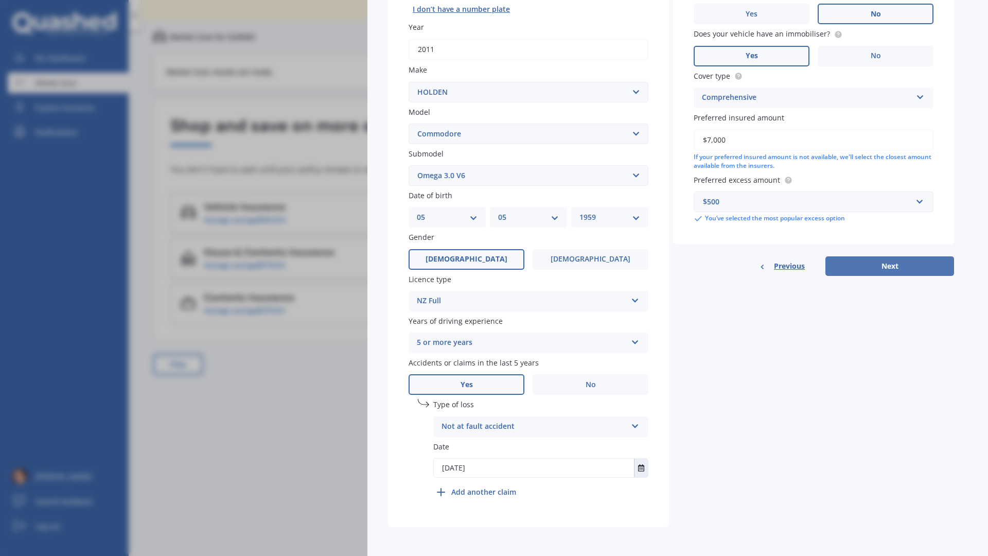
click at [900, 267] on button "Next" at bounding box center [890, 266] width 129 height 20
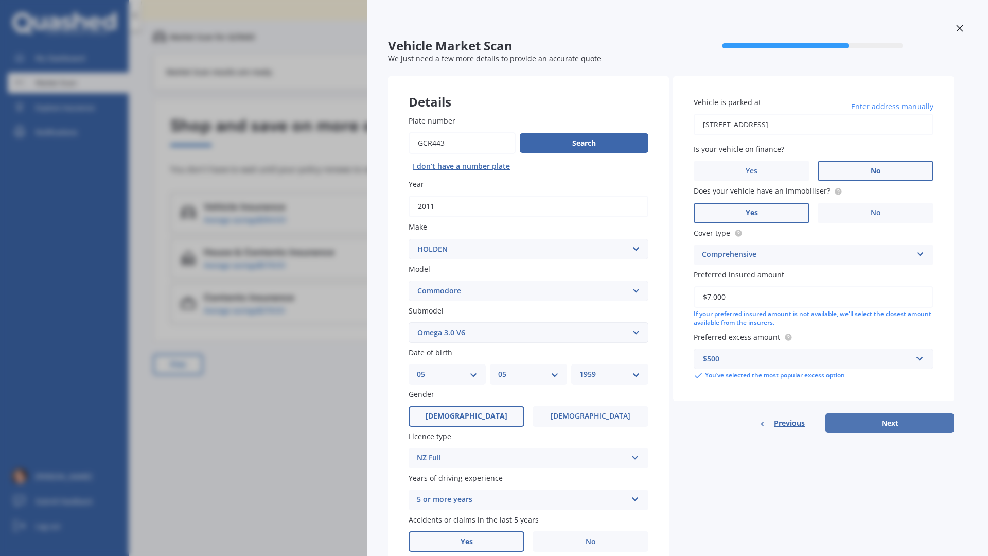
select select "05"
select select "1959"
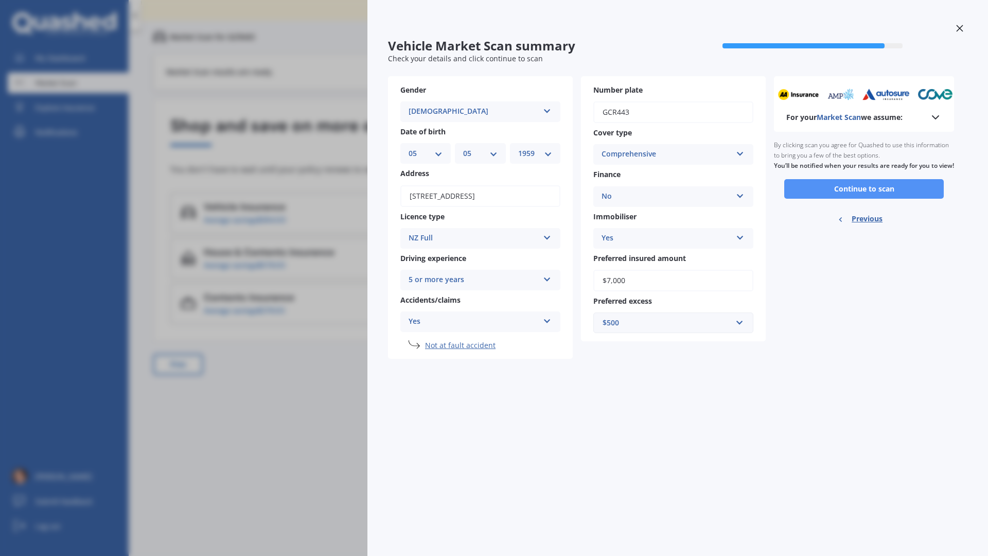
click at [877, 194] on button "Continue to scan" at bounding box center [865, 189] width 160 height 20
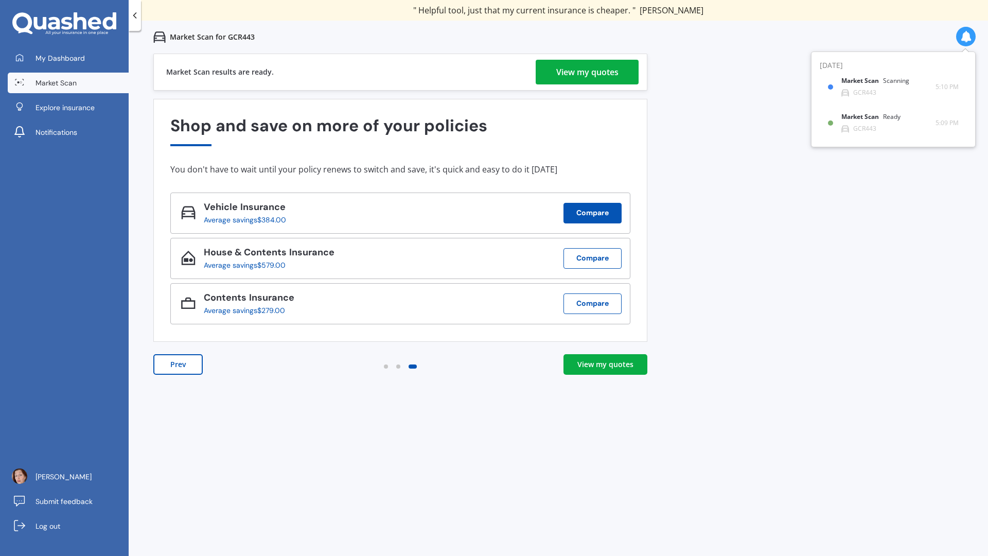
click at [600, 209] on button "Compare" at bounding box center [593, 213] width 58 height 21
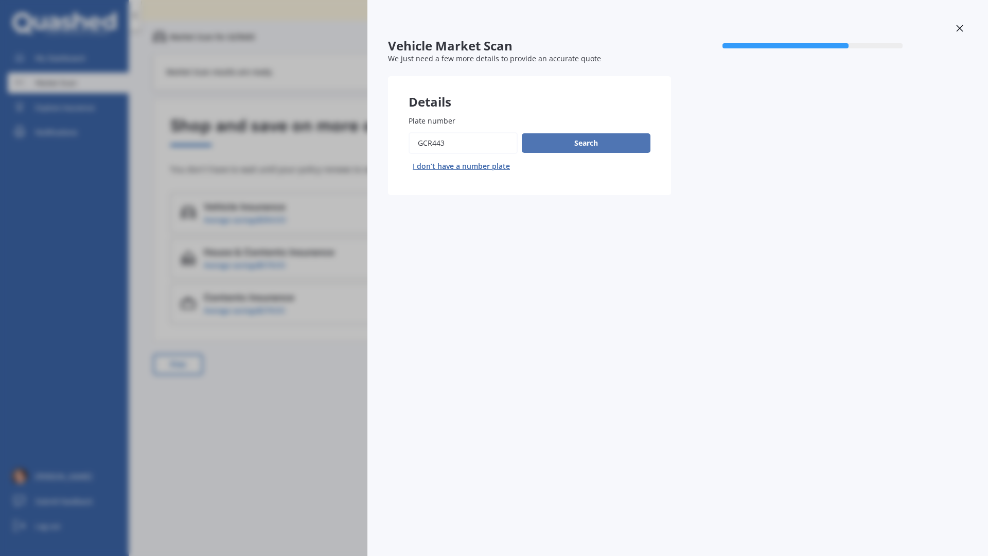
click at [577, 146] on button "Search" at bounding box center [586, 143] width 129 height 20
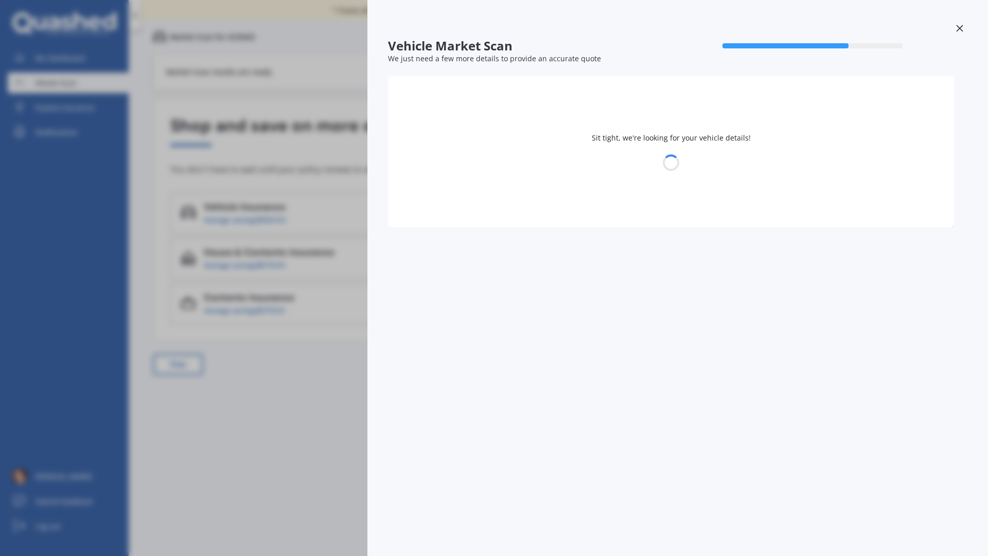
select select "HOLDEN"
select select "COMMODORE"
select select "05"
select select "1959"
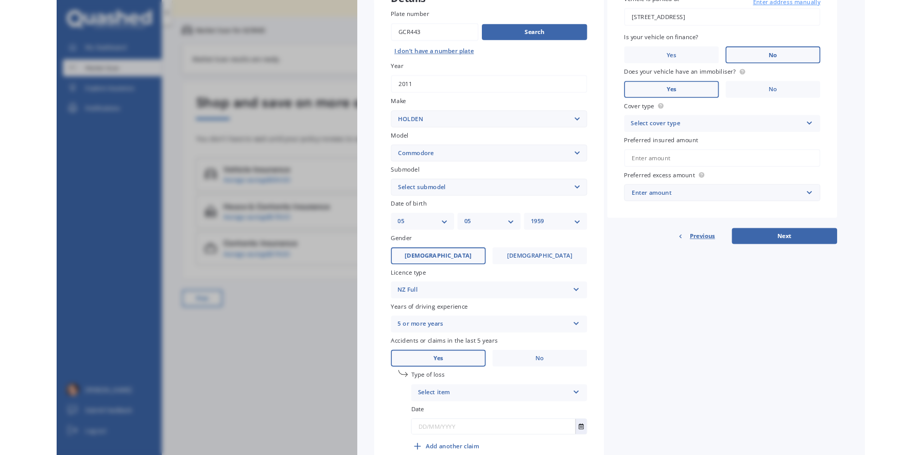
scroll to position [3, 0]
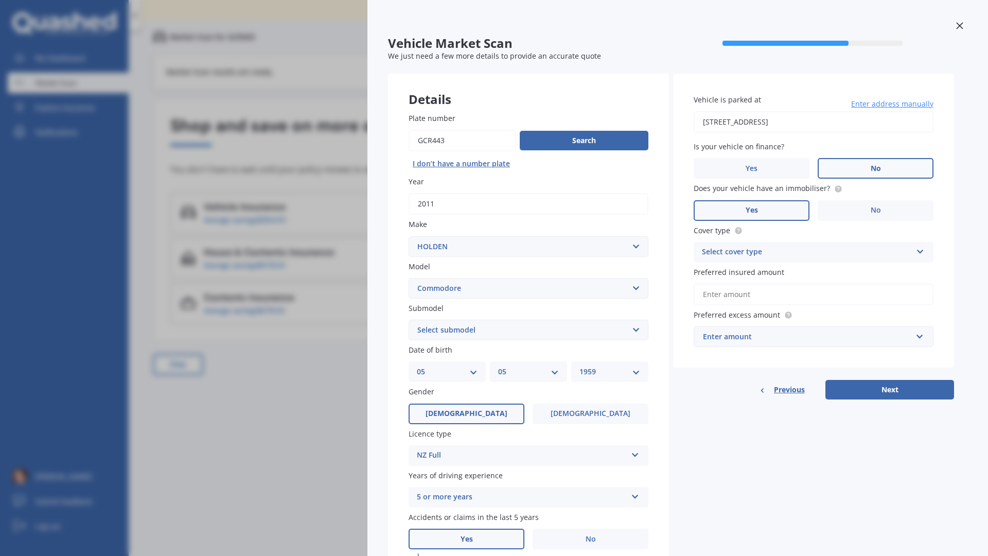
click at [888, 391] on button "Next" at bounding box center [890, 390] width 129 height 20
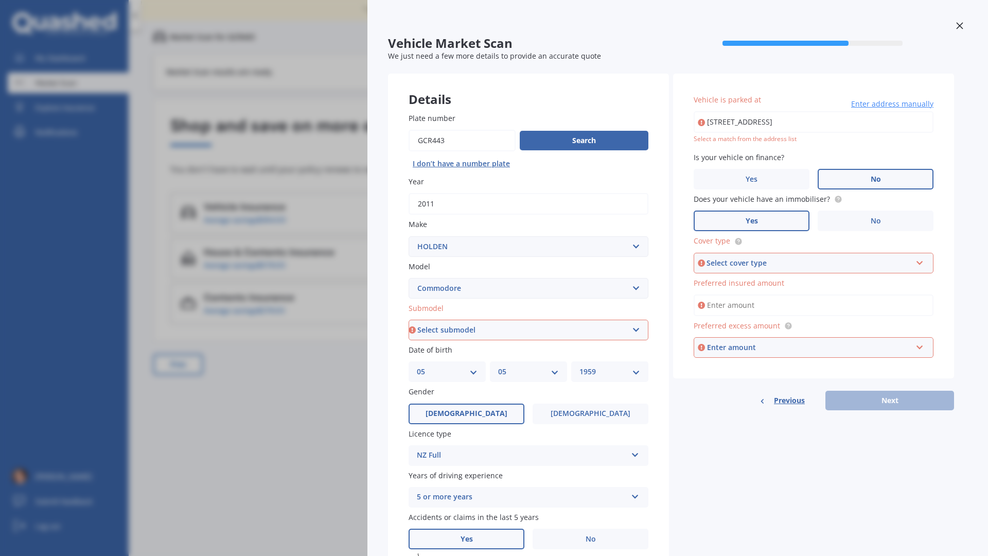
click at [952, 29] on div at bounding box center [959, 27] width 15 height 18
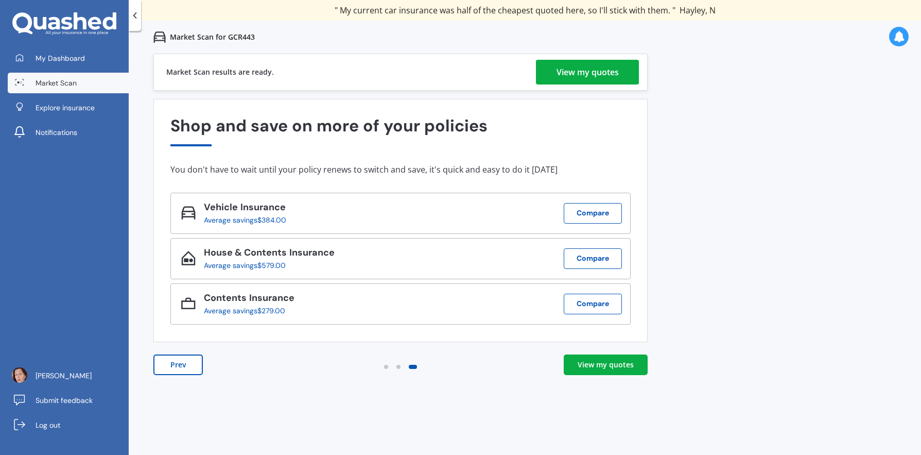
click at [610, 363] on div "View my quotes" at bounding box center [606, 364] width 56 height 10
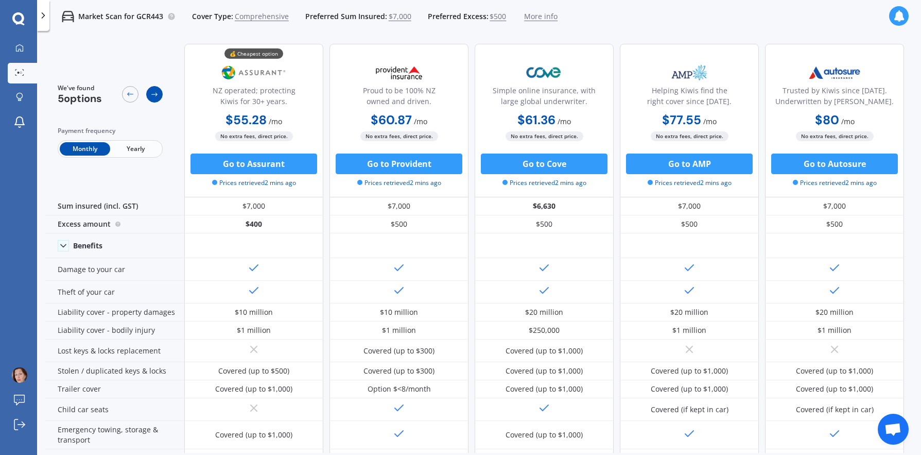
click at [155, 90] on icon at bounding box center [154, 94] width 8 height 8
click at [150, 148] on span "Yearly" at bounding box center [135, 148] width 50 height 13
